Goal: Go to known website: Access a specific website the user already knows

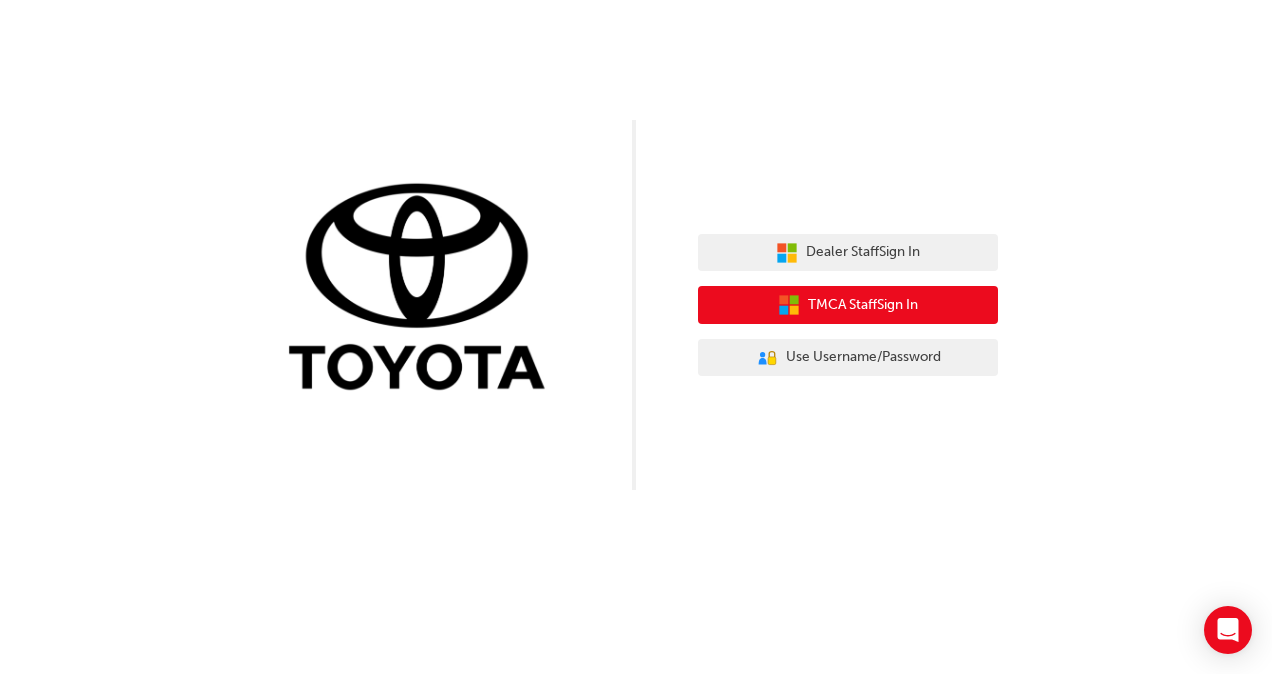
click at [851, 310] on span "TMCA Staff Sign In" at bounding box center [863, 305] width 110 height 23
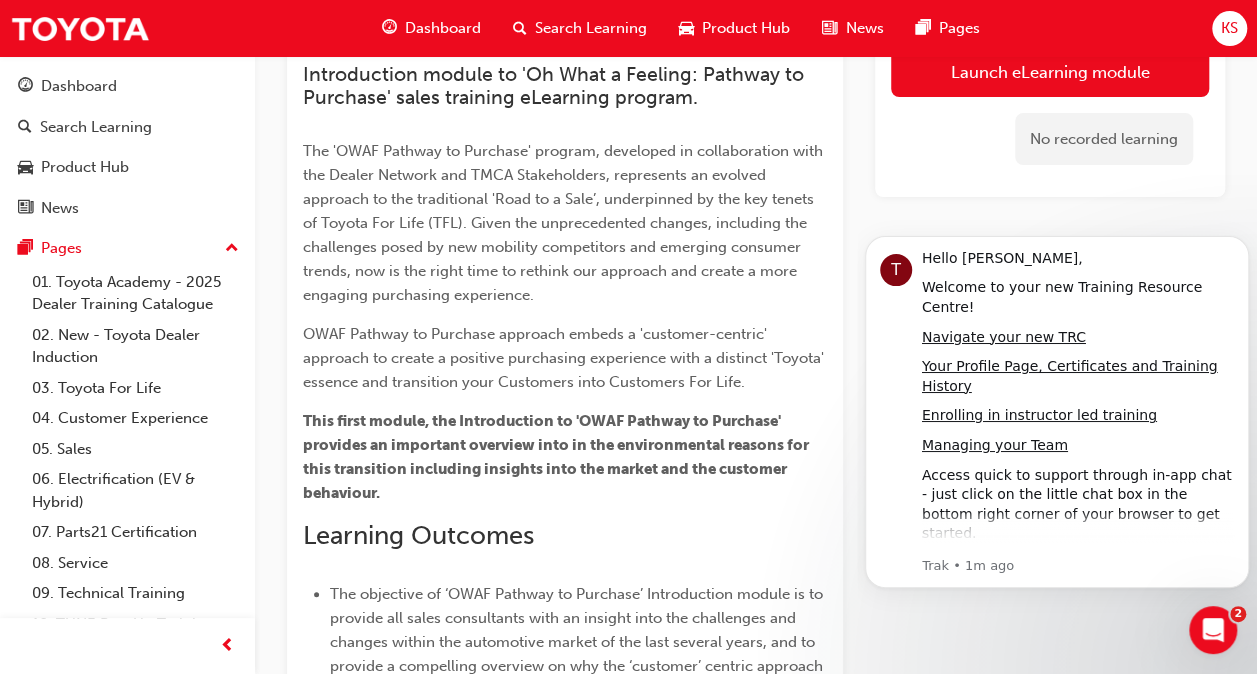
scroll to position [400, 0]
